Goal: Information Seeking & Learning: Check status

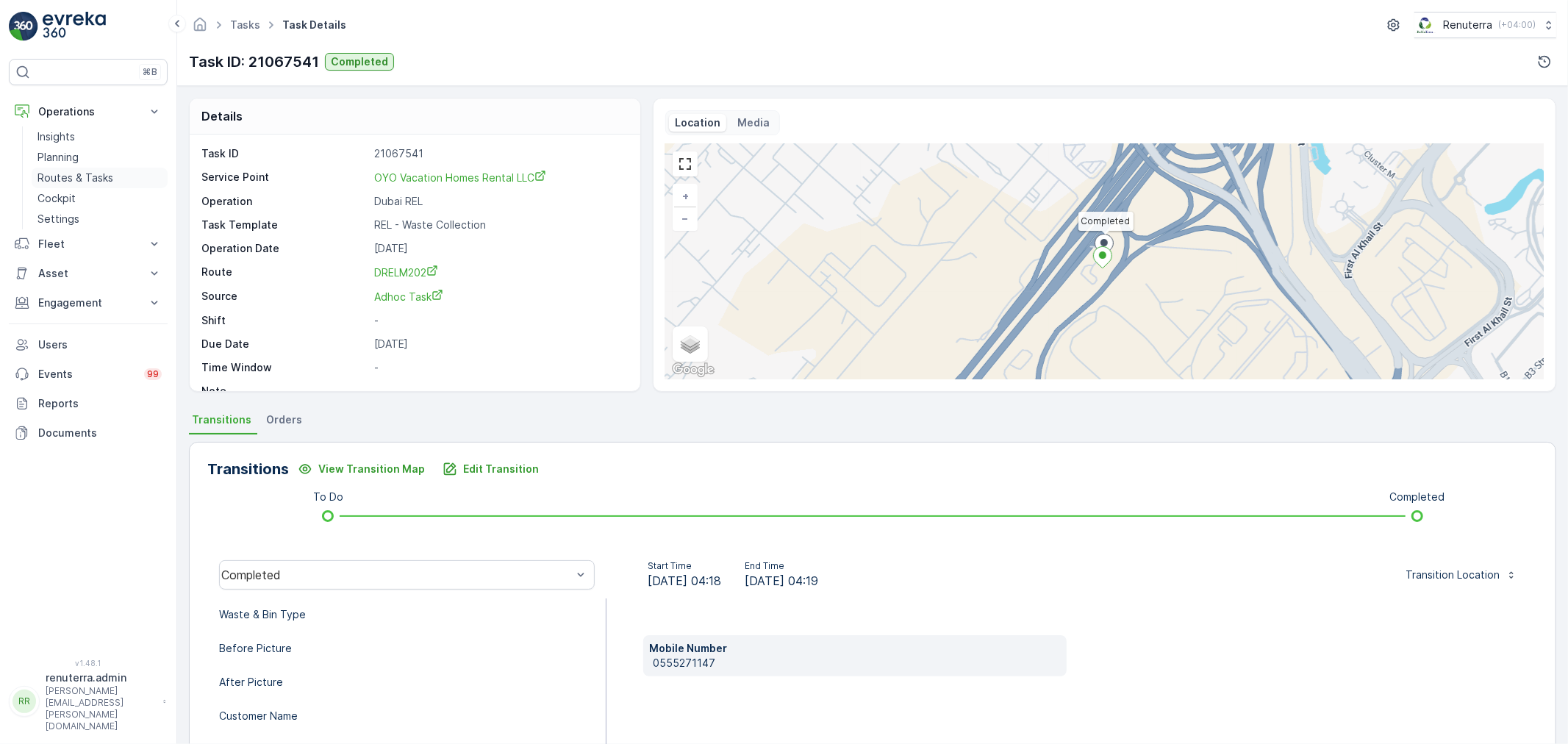
click at [74, 182] on p "Routes & Tasks" at bounding box center [75, 178] width 75 height 15
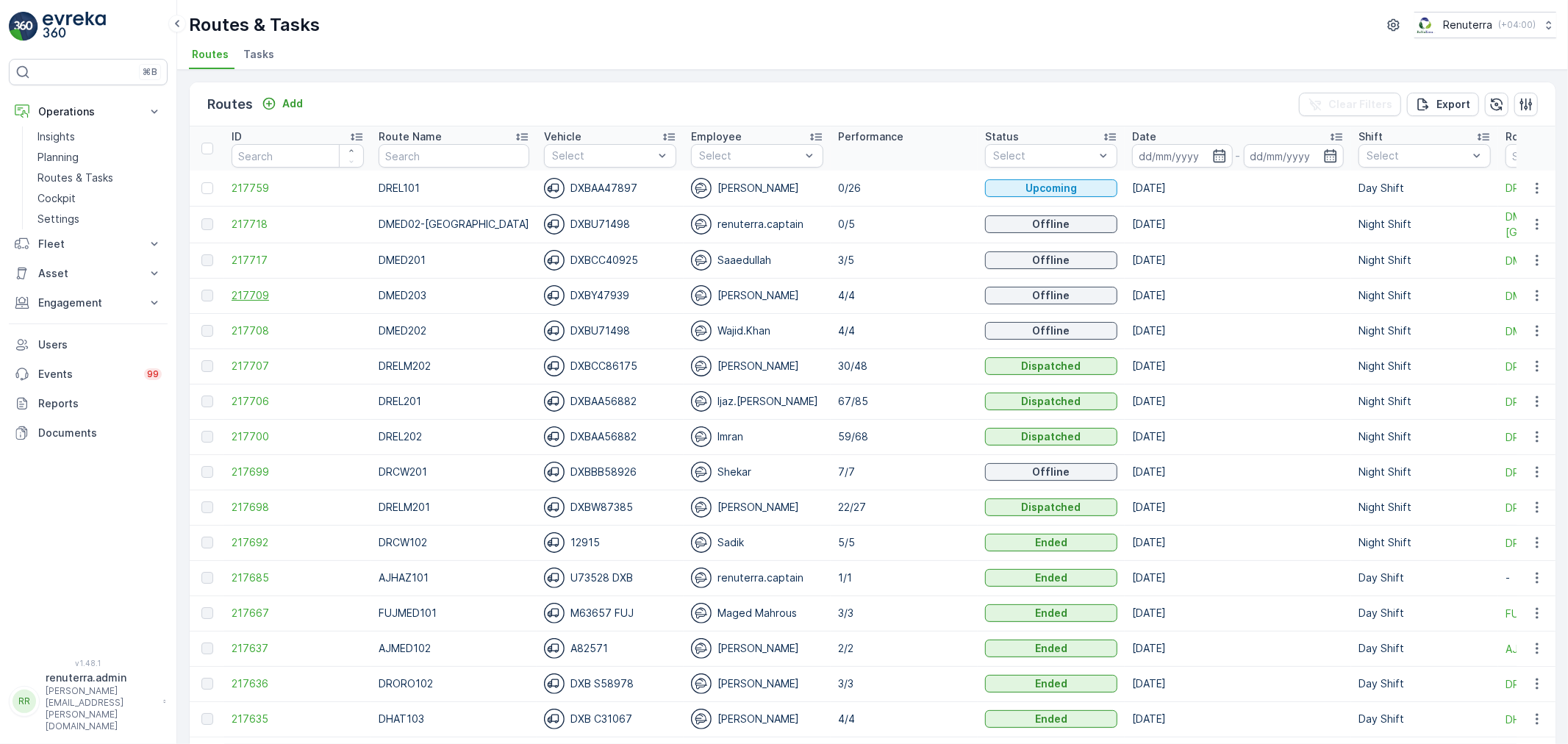
click at [250, 292] on span "217709" at bounding box center [298, 296] width 132 height 15
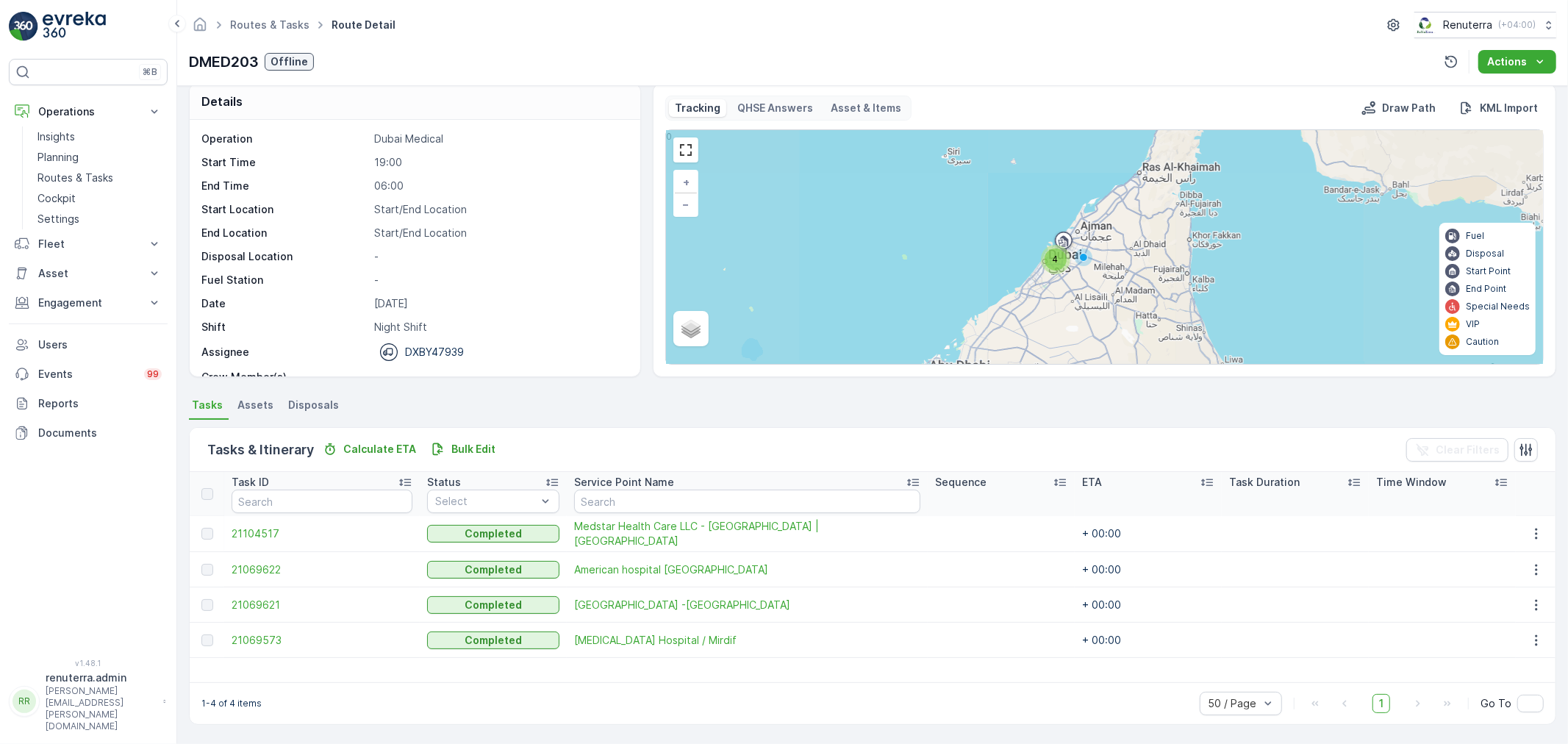
scroll to position [13, 0]
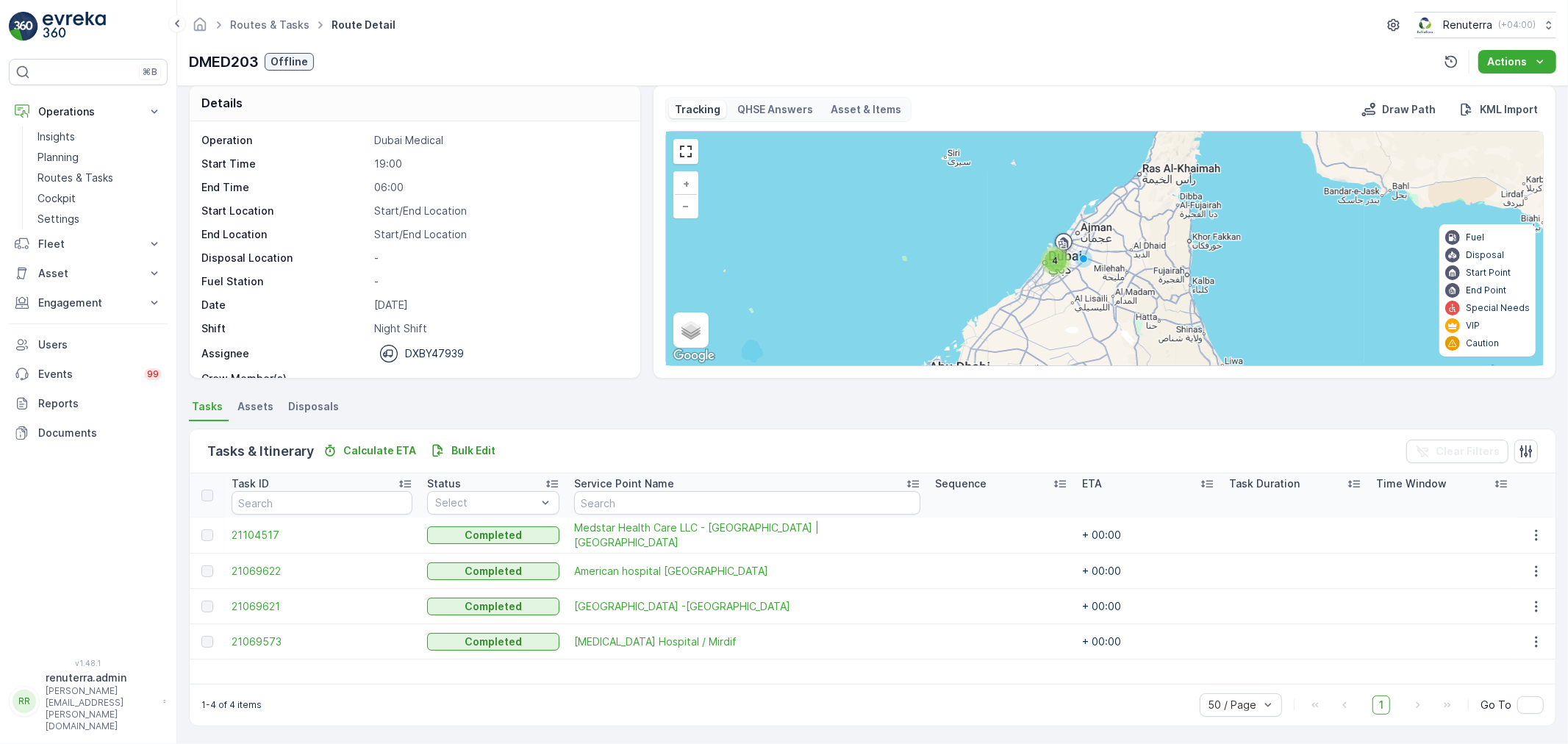
click at [265, 629] on td "21069573" at bounding box center [322, 642] width 195 height 35
click at [261, 634] on span "21069573" at bounding box center [322, 642] width 181 height 15
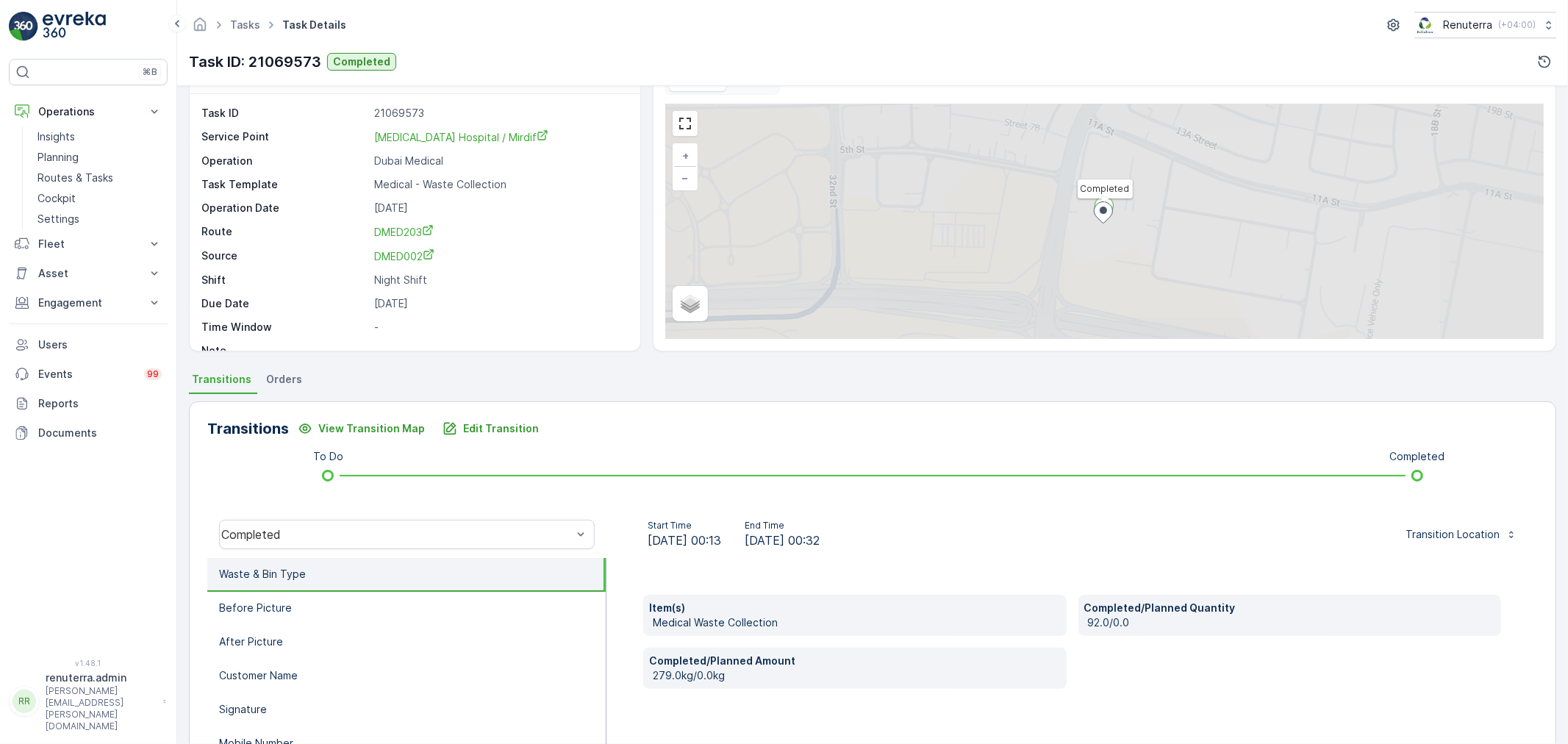
scroll to position [182, 0]
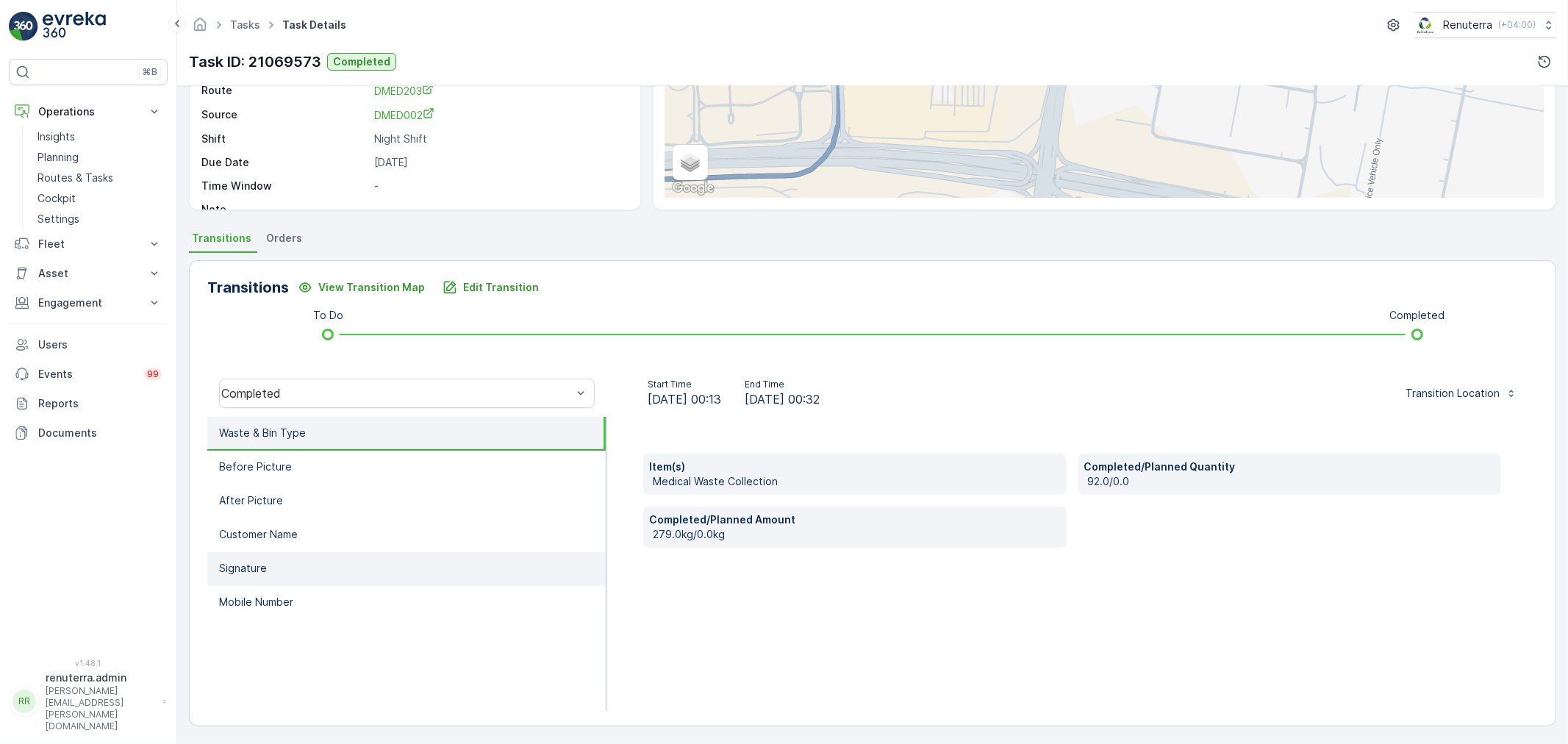
click at [256, 552] on li "Signature" at bounding box center [406, 569] width 398 height 34
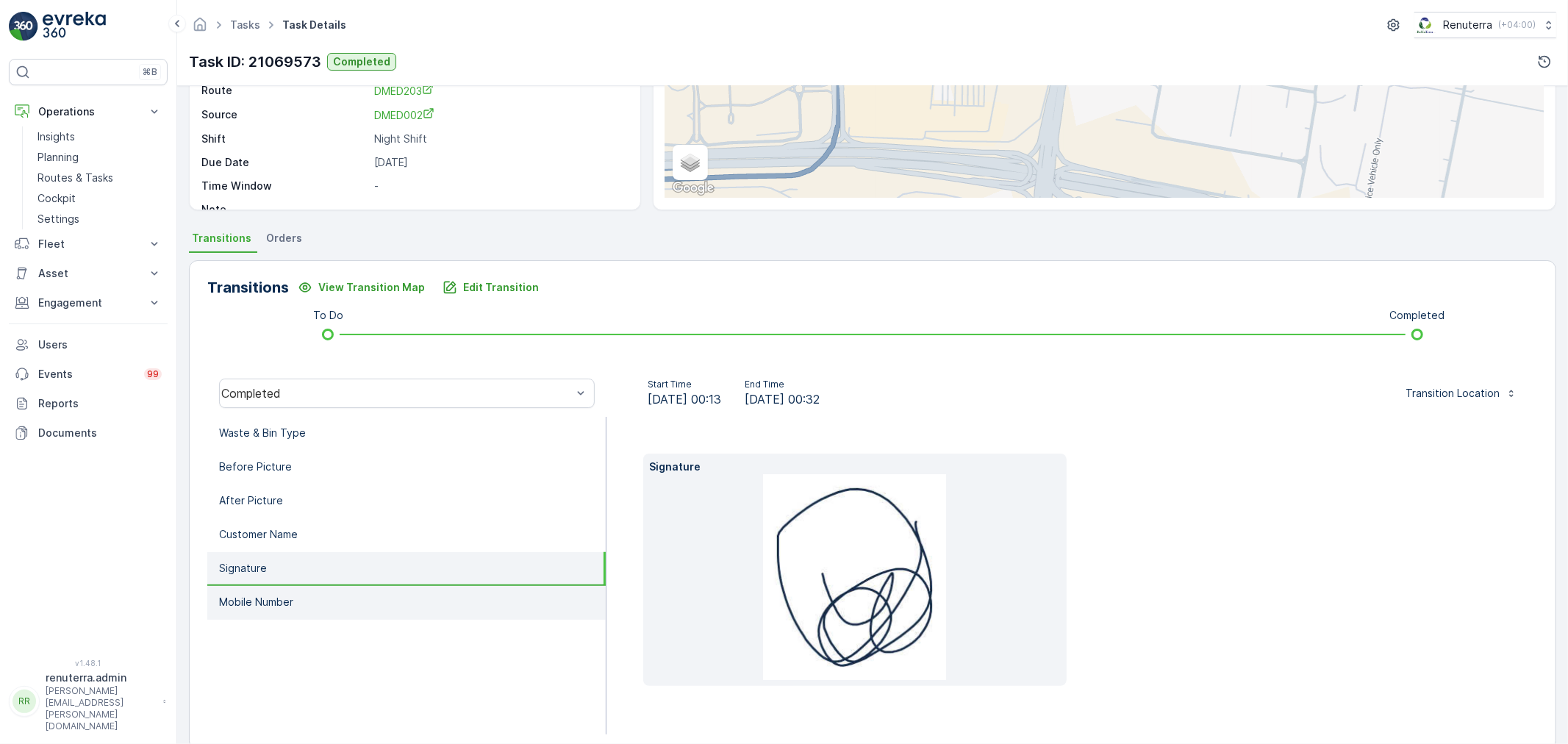
click at [261, 586] on li "Mobile Number" at bounding box center [406, 602] width 398 height 34
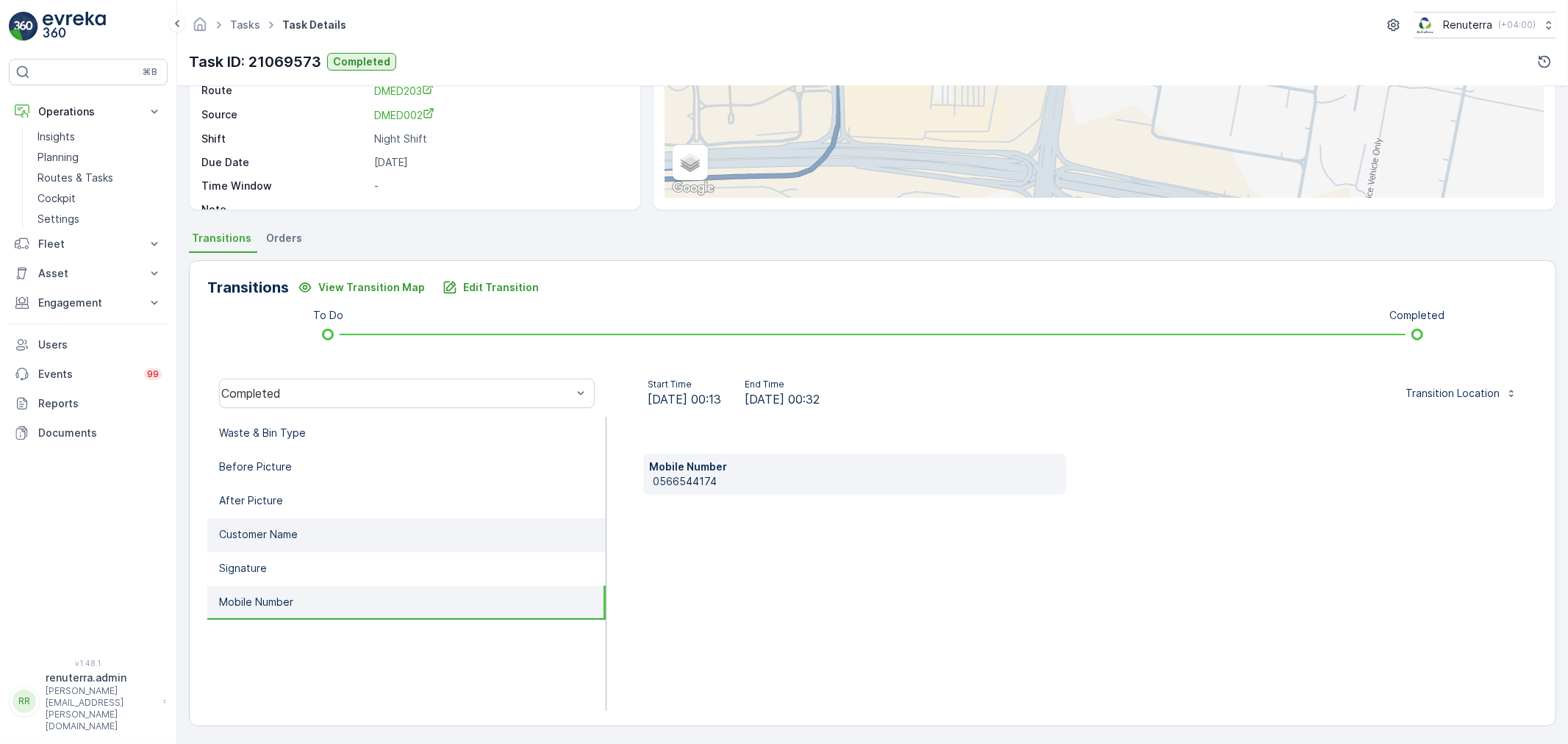
click at [283, 520] on li "Customer Name" at bounding box center [406, 535] width 398 height 34
